Goal: Task Accomplishment & Management: Complete application form

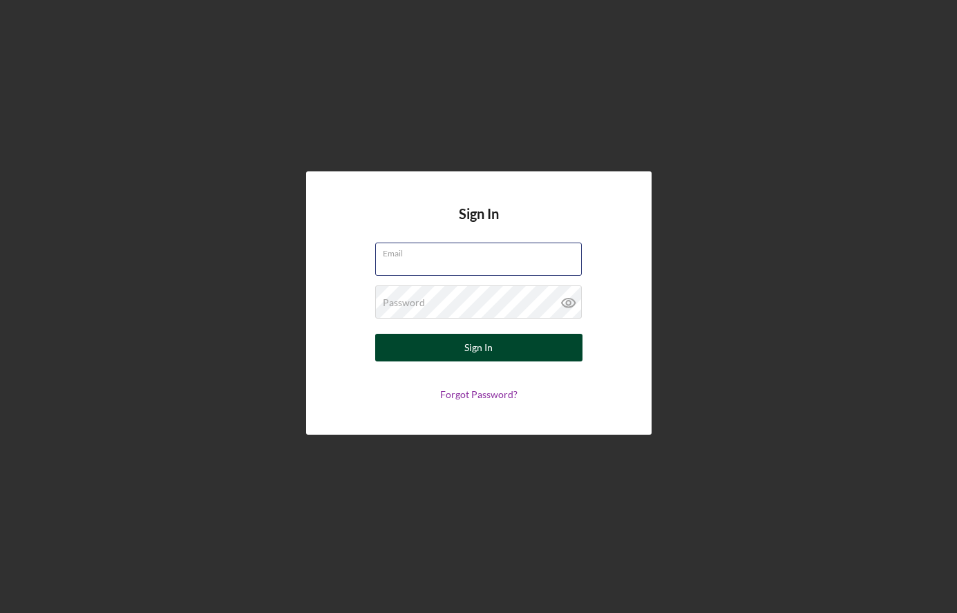
type input "[EMAIL_ADDRESS][DOMAIN_NAME]"
click at [494, 341] on button "Sign In" at bounding box center [478, 348] width 207 height 28
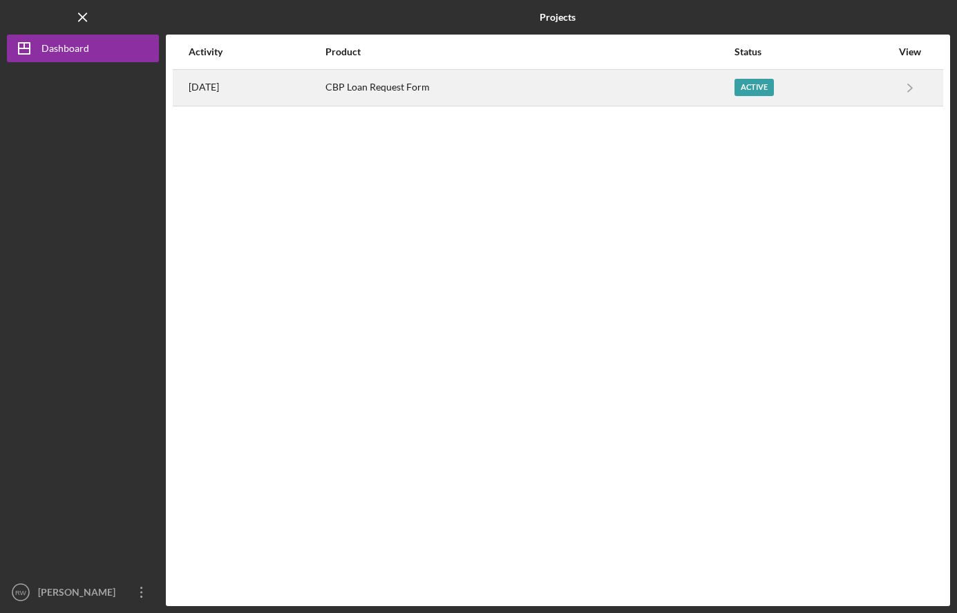
click at [767, 86] on div "Active" at bounding box center [754, 87] width 39 height 17
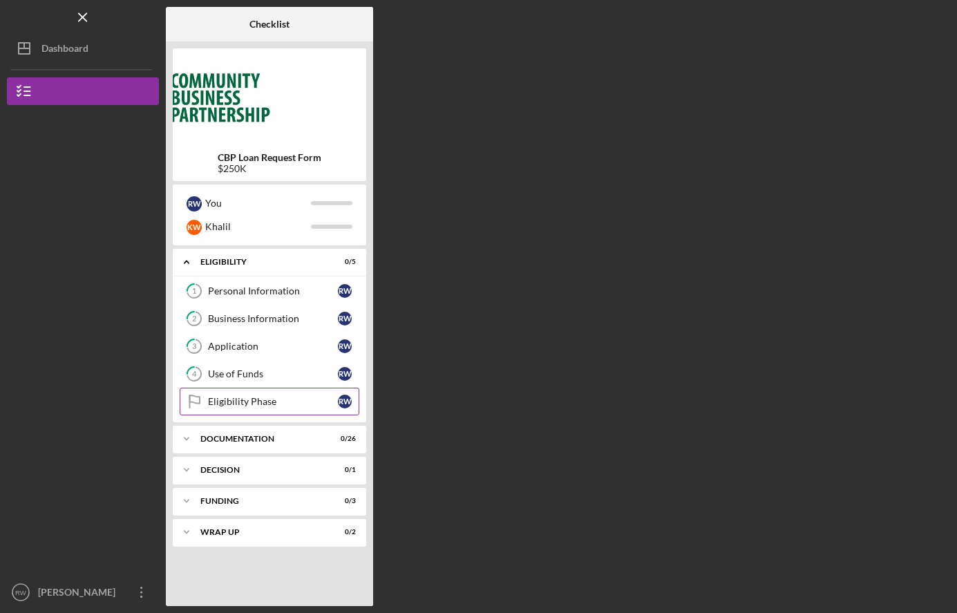
click at [238, 402] on div "Eligibility Phase" at bounding box center [273, 401] width 130 height 11
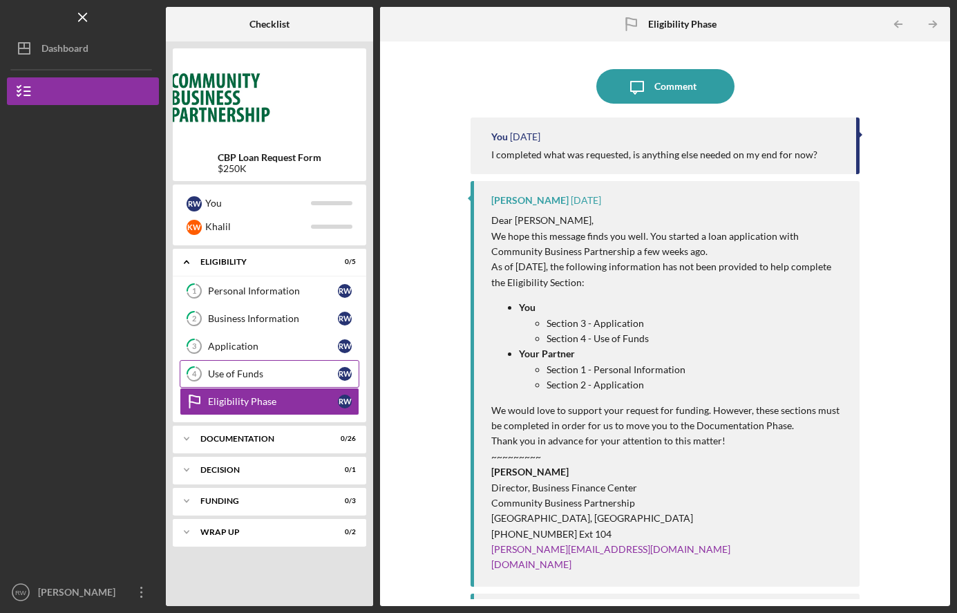
click at [243, 368] on div "Use of Funds" at bounding box center [273, 373] width 130 height 11
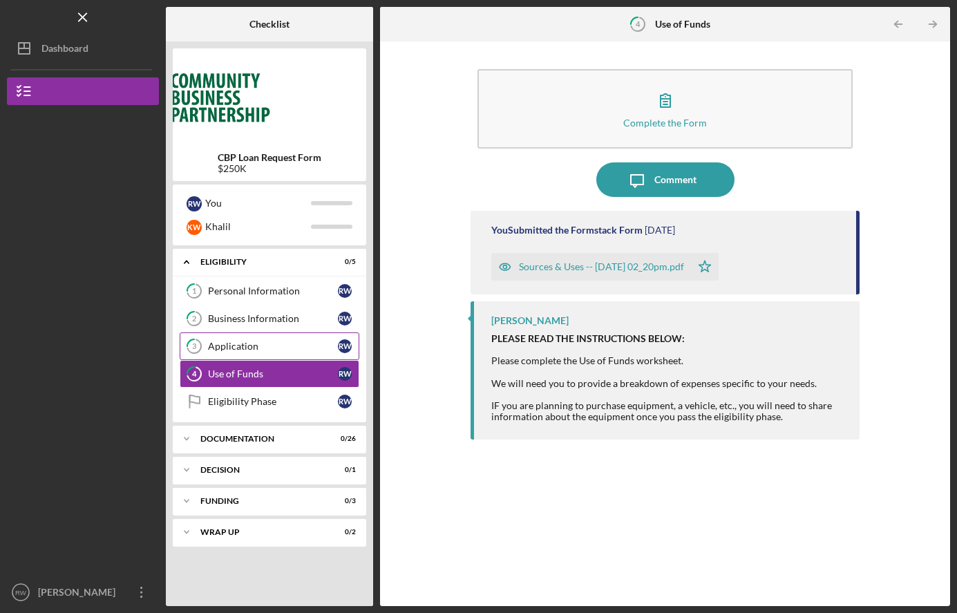
click at [248, 345] on div "Application" at bounding box center [273, 346] width 130 height 11
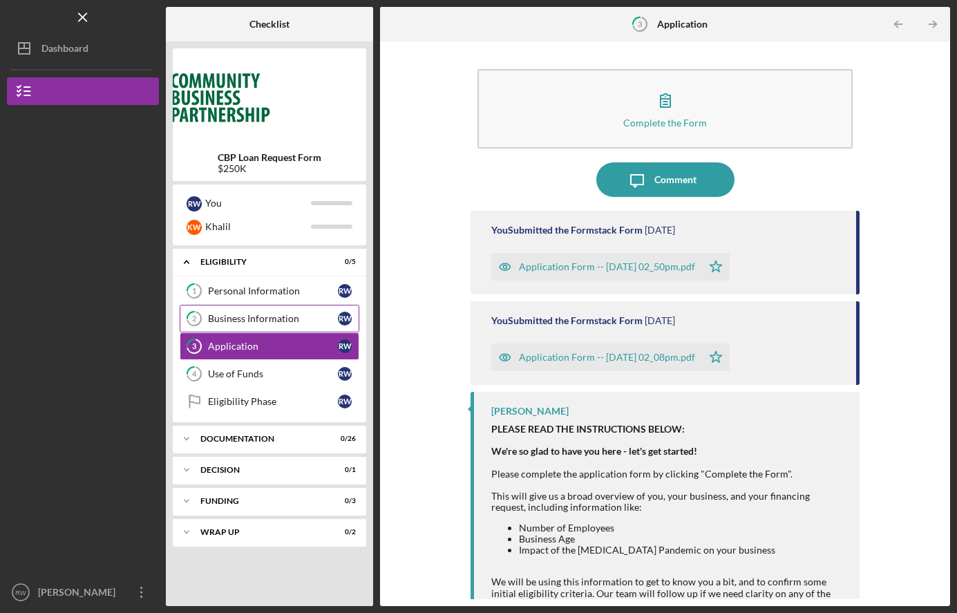
click at [250, 322] on div "Business Information" at bounding box center [273, 318] width 130 height 11
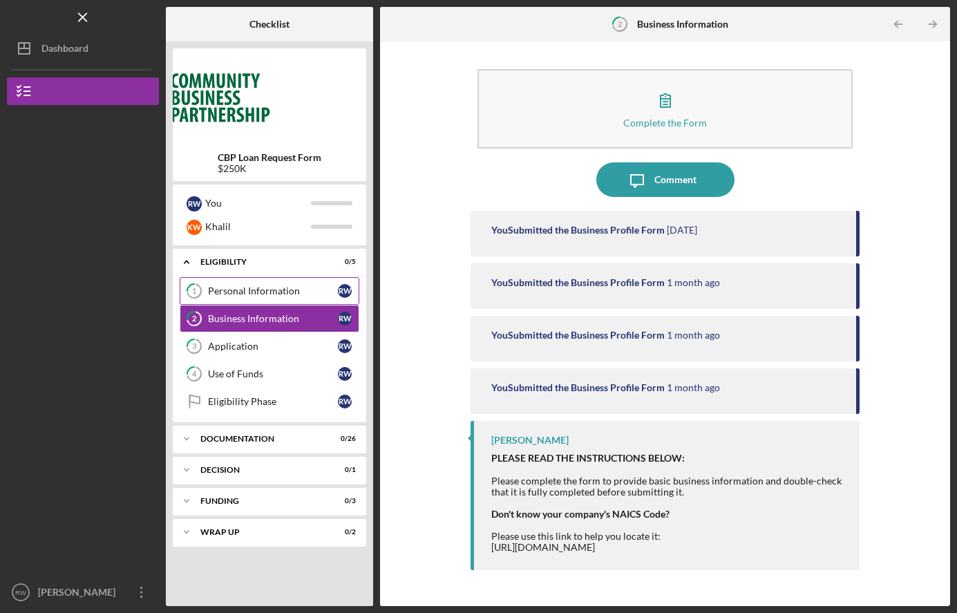
click at [249, 292] on div "Personal Information" at bounding box center [273, 290] width 130 height 11
